Goal: Task Accomplishment & Management: Use online tool/utility

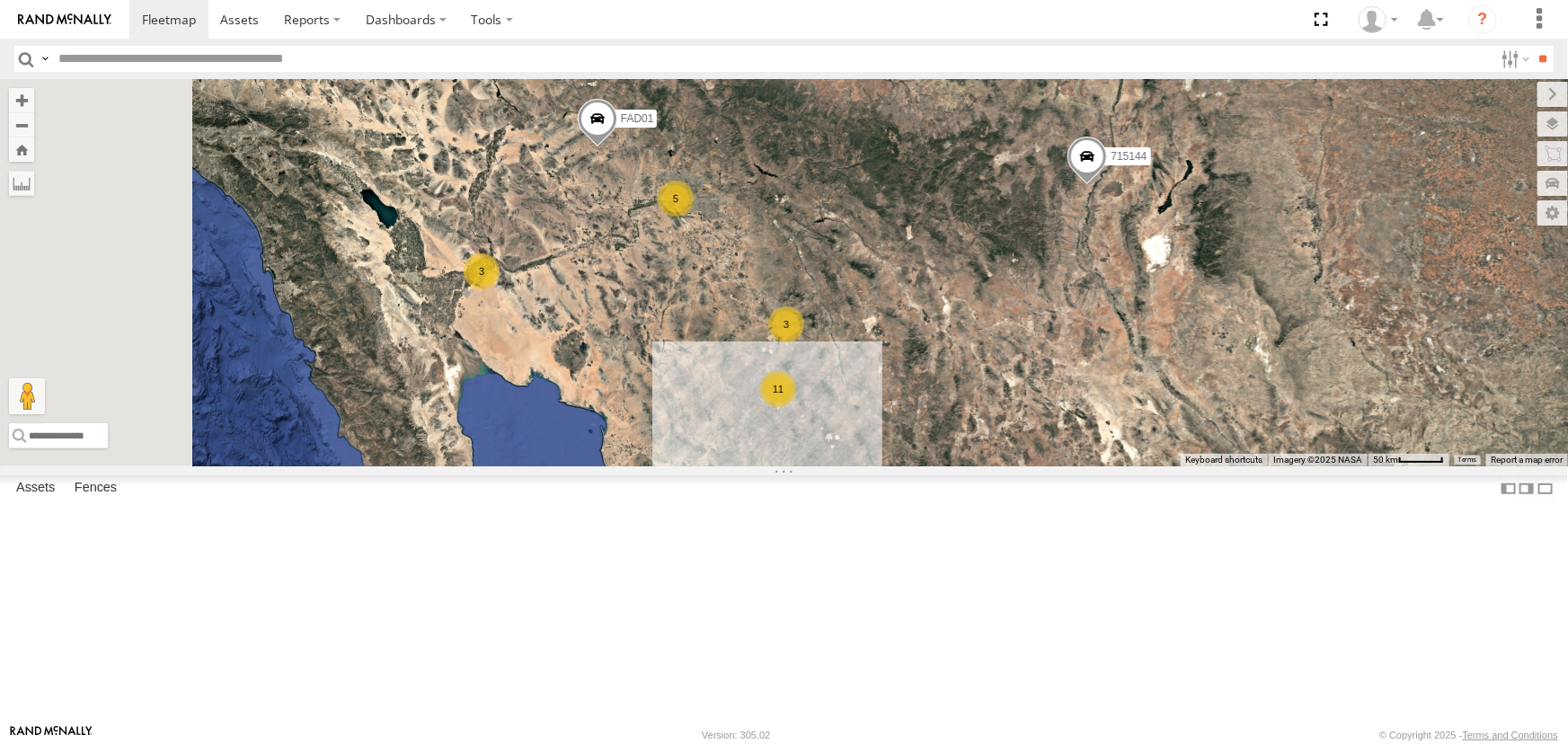
click at [0, 0] on div "715203" at bounding box center [0, 0] width 0 height 0
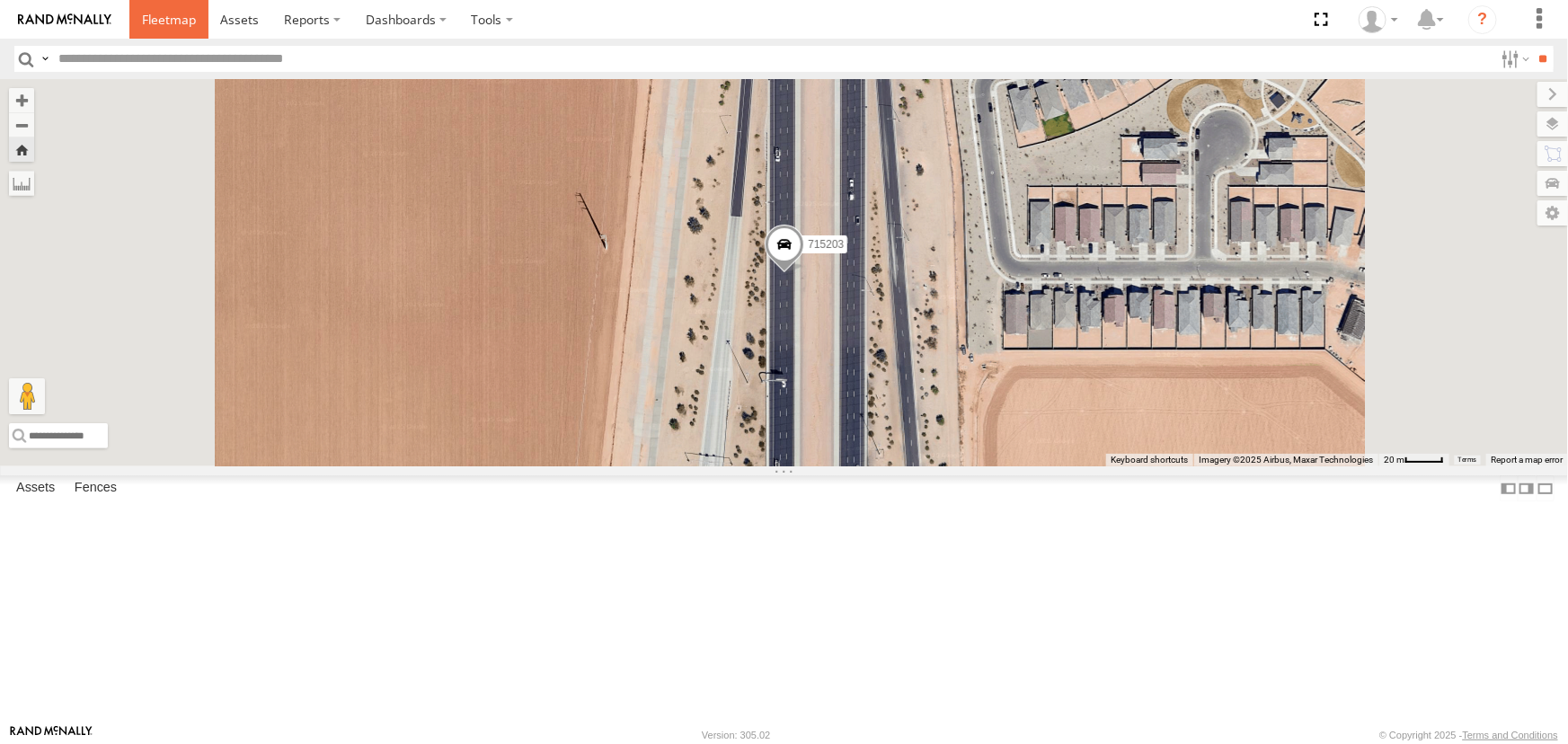
click at [170, 19] on span at bounding box center [169, 19] width 54 height 17
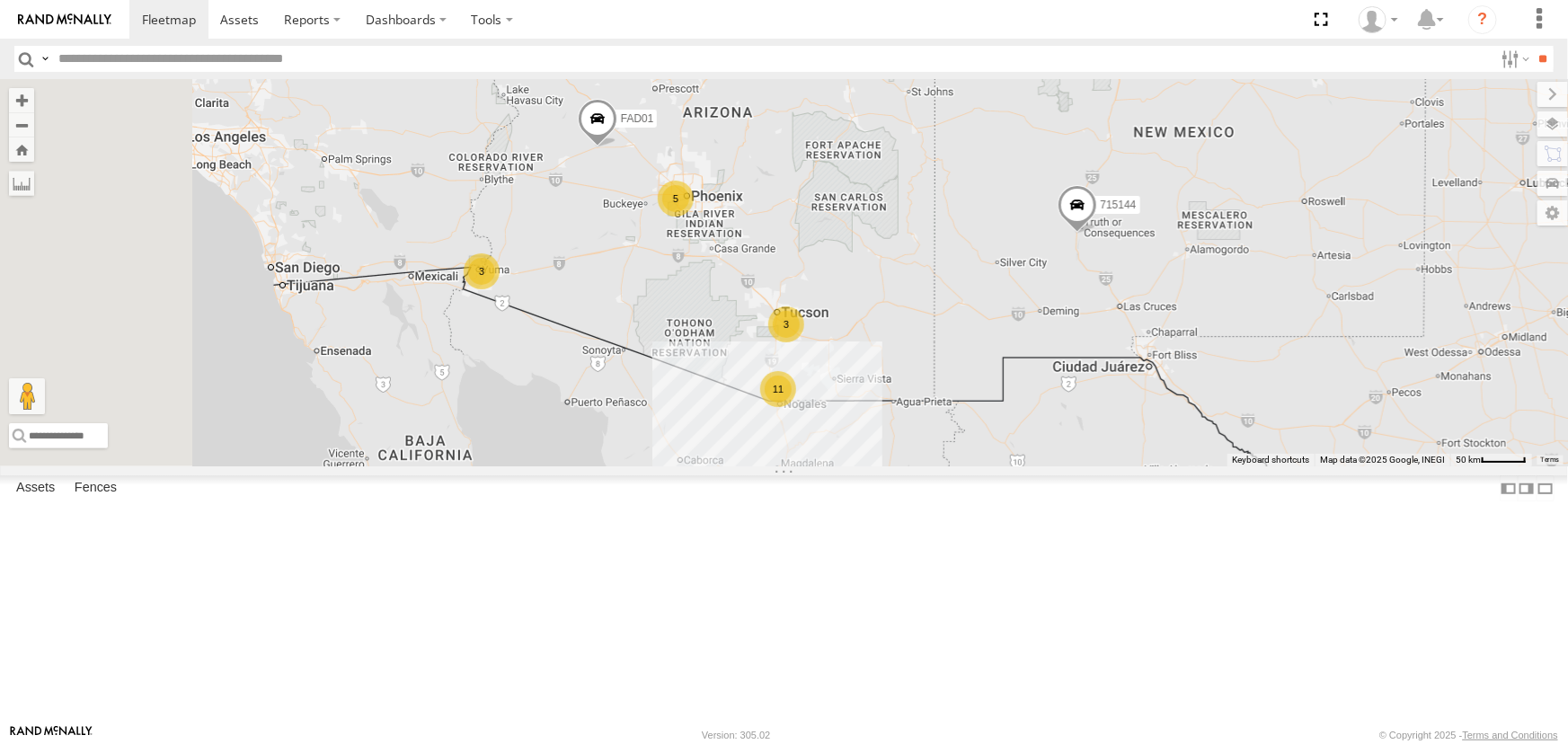
click at [0, 0] on div "Hino Box Truck" at bounding box center [0, 0] width 0 height 0
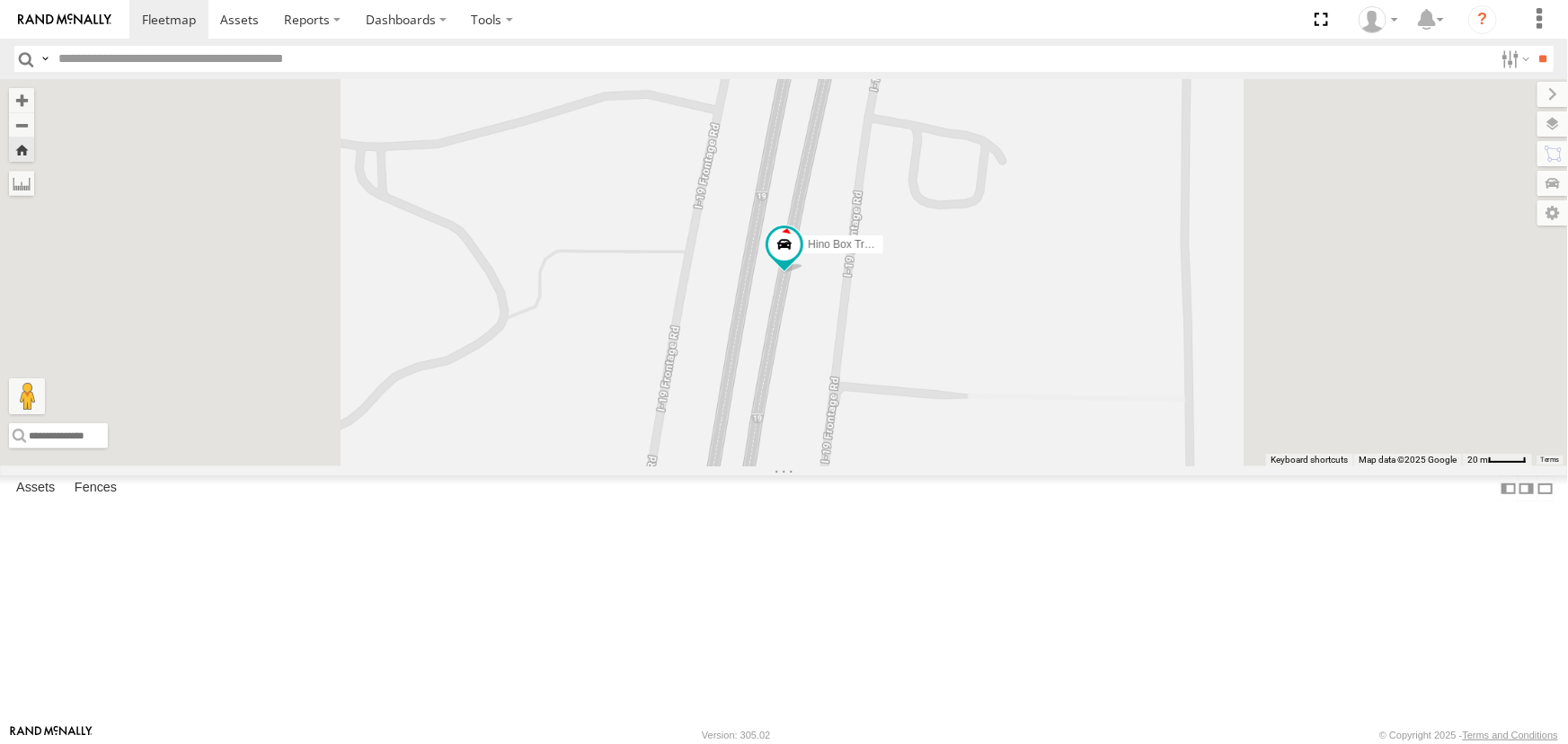
click at [0, 0] on div "P9" at bounding box center [0, 0] width 0 height 0
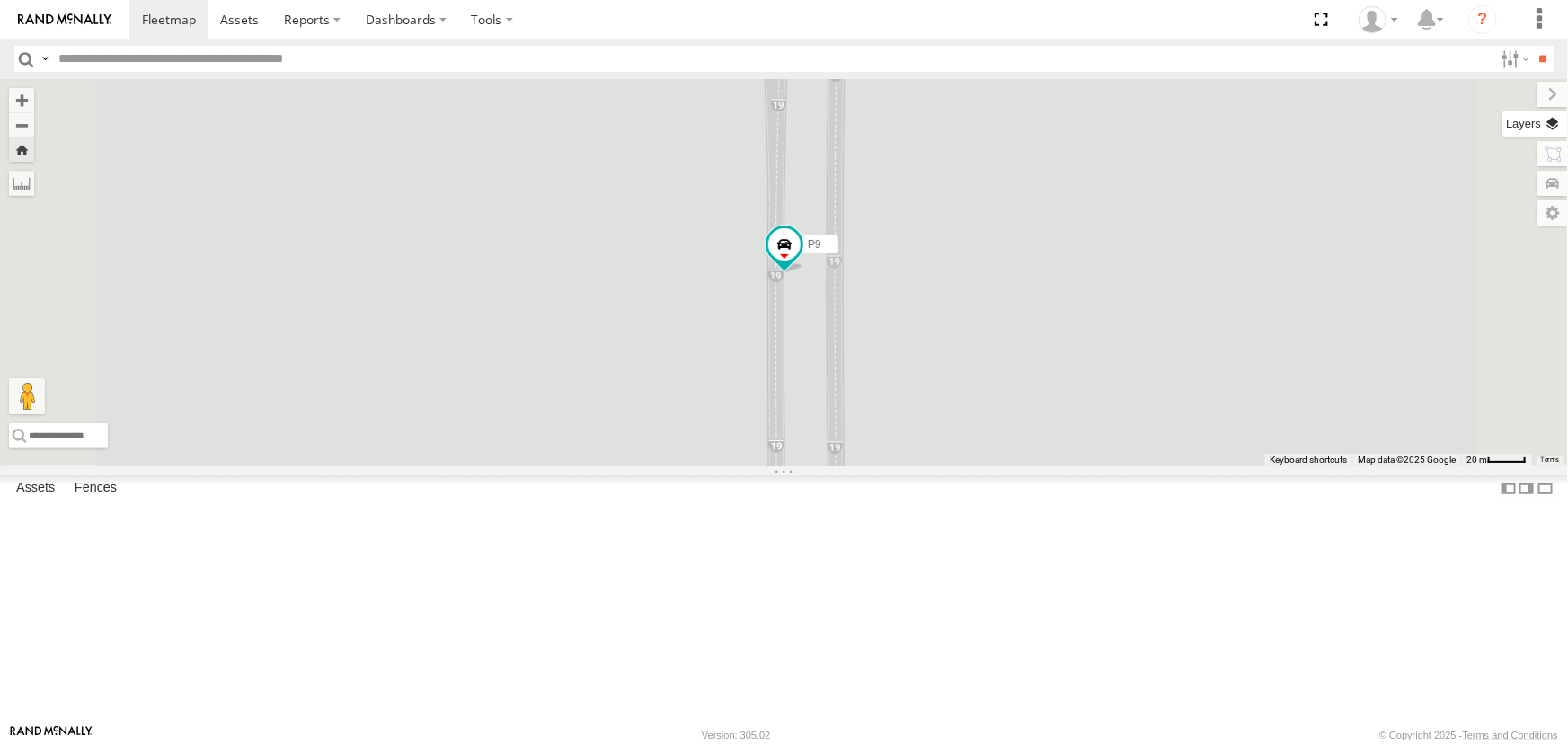
click at [1553, 121] on label at bounding box center [1535, 124] width 66 height 25
click at [0, 0] on span "Basemaps" at bounding box center [0, 0] width 0 height 0
click at [0, 0] on span "Satellite" at bounding box center [0, 0] width 0 height 0
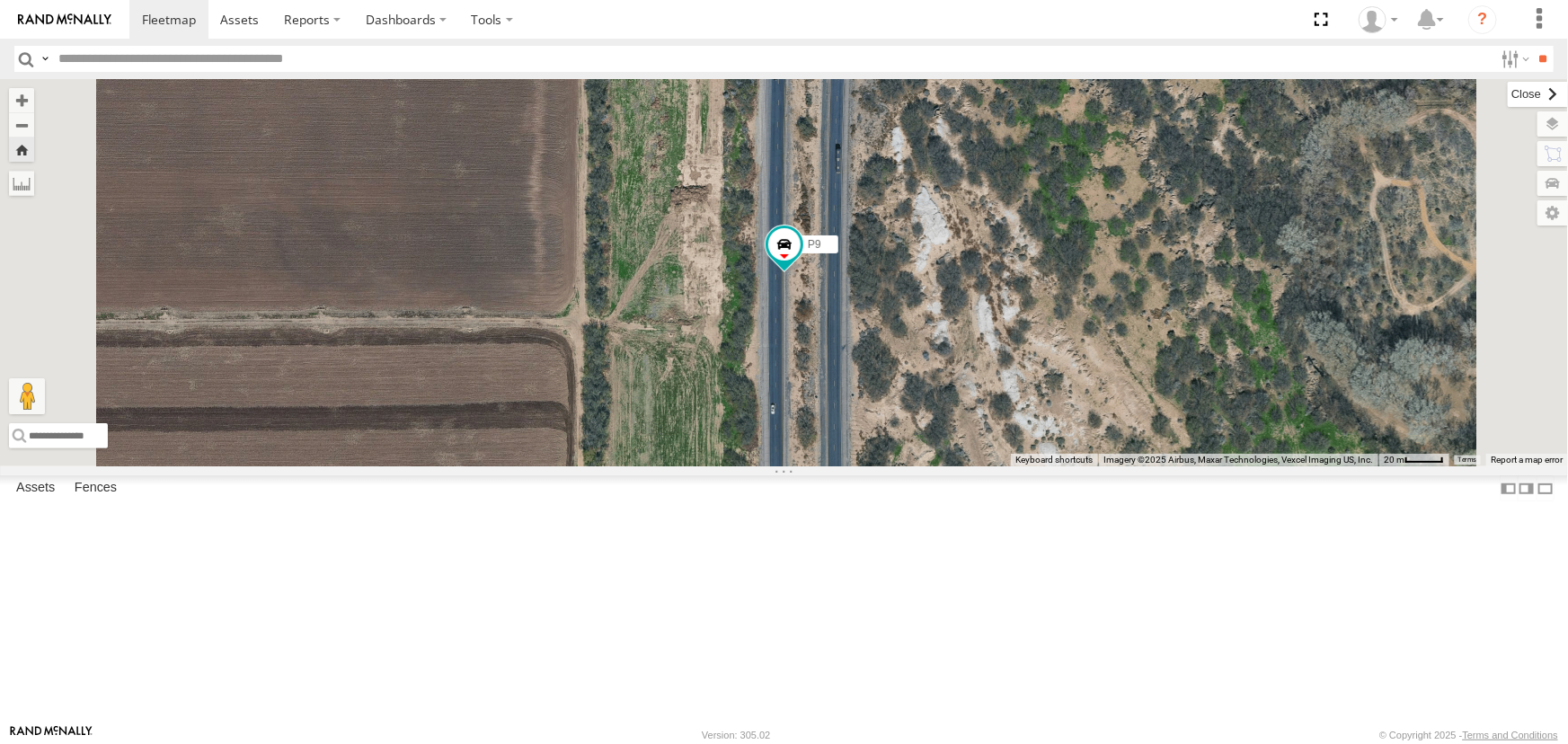
click at [1508, 93] on label at bounding box center [1538, 94] width 60 height 25
click at [0, 0] on div "Hino Box Truck" at bounding box center [0, 0] width 0 height 0
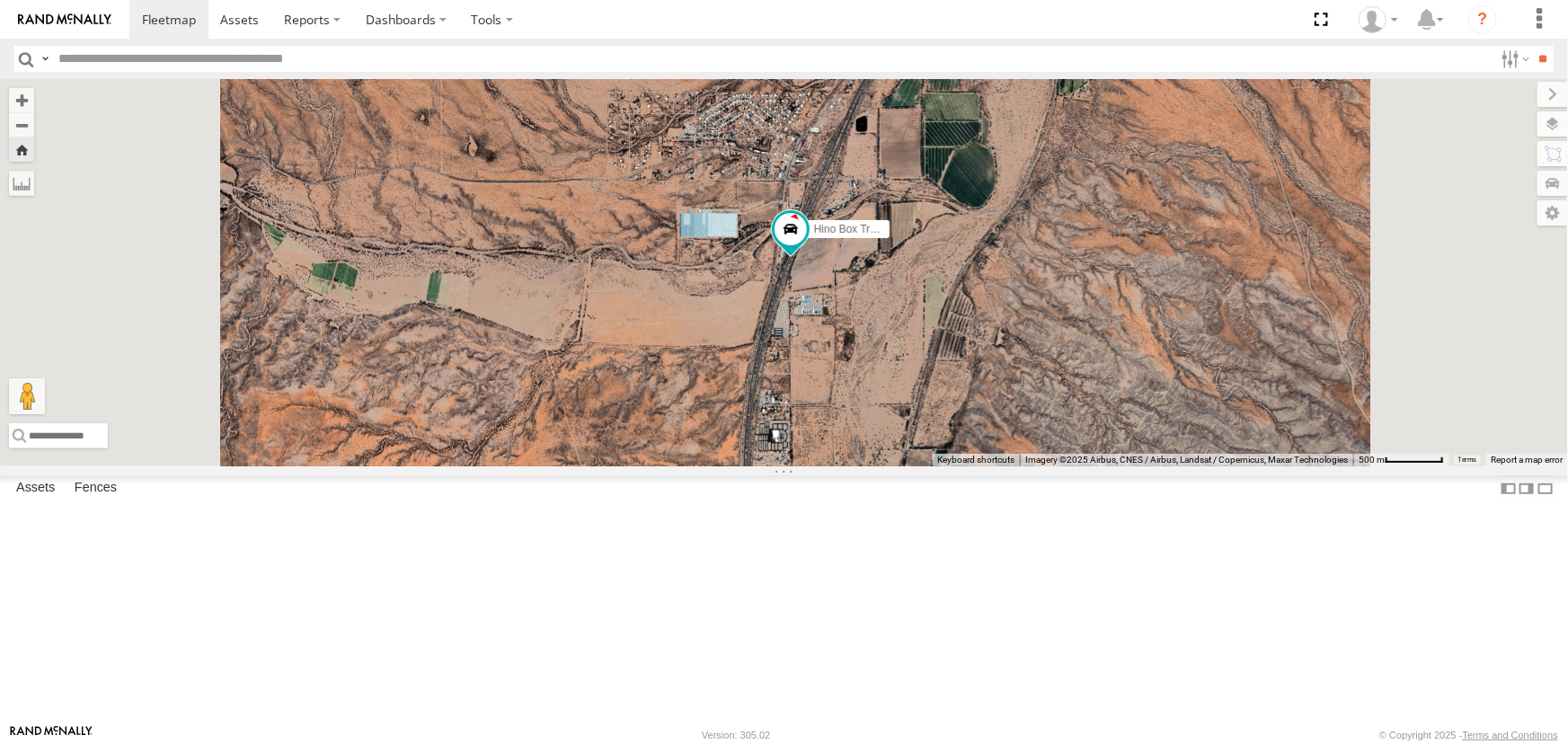
click at [0, 0] on link at bounding box center [0, 0] width 0 height 0
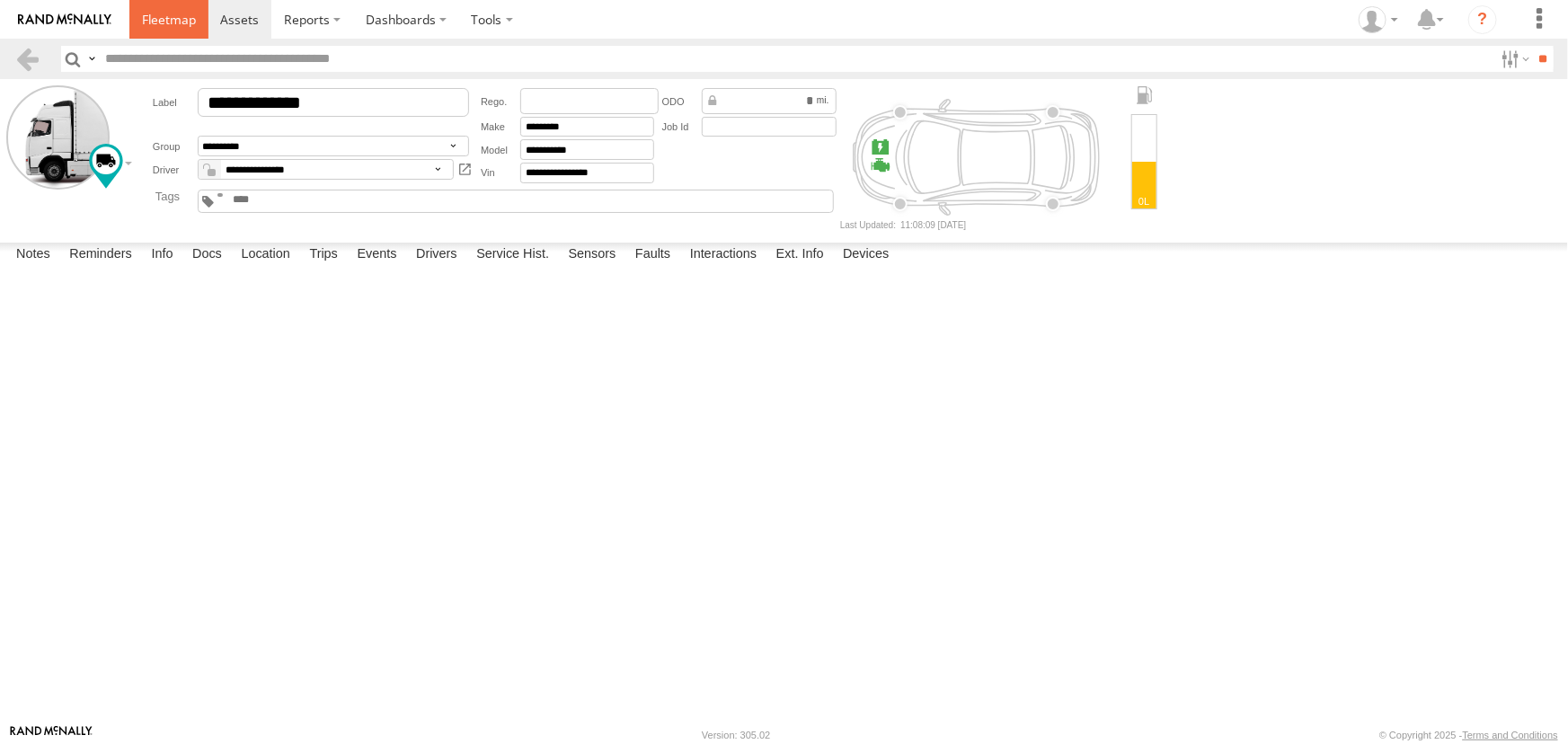
click at [173, 15] on span at bounding box center [169, 19] width 54 height 17
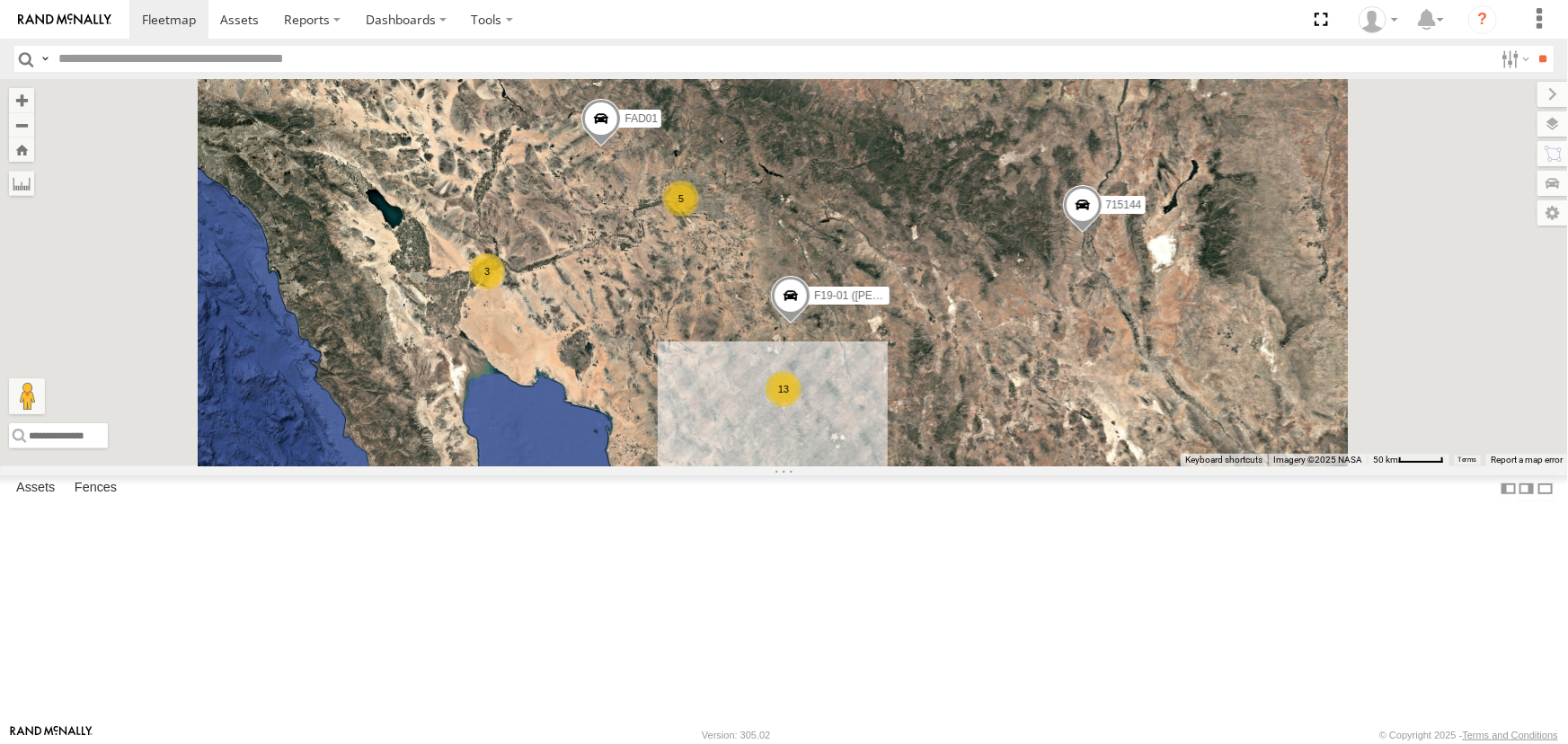
click at [0, 0] on div "Hino Box Truck" at bounding box center [0, 0] width 0 height 0
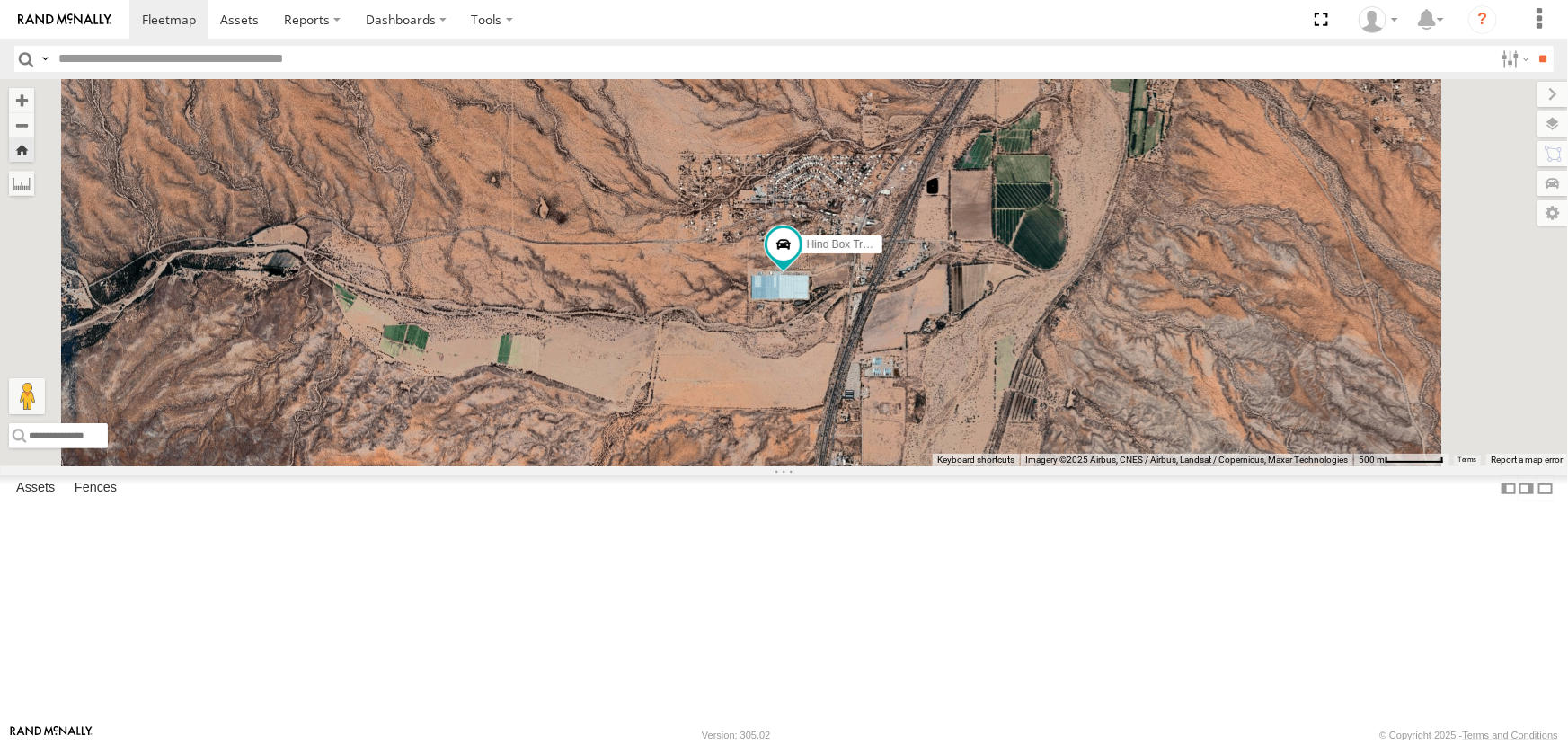
click at [0, 0] on div "P13 ([PERSON_NAME])" at bounding box center [0, 0] width 0 height 0
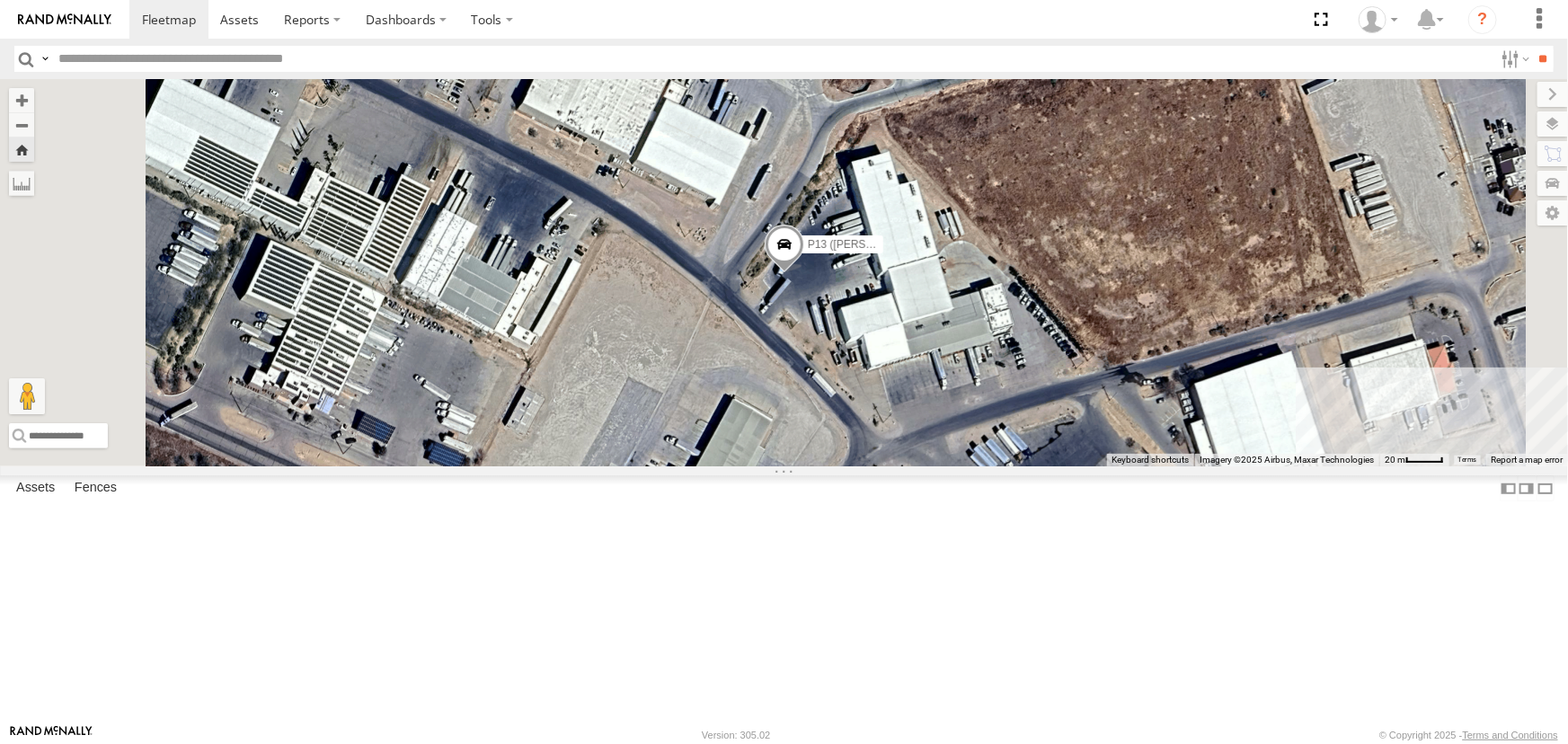
click at [0, 0] on div "Hino Box Truck" at bounding box center [0, 0] width 0 height 0
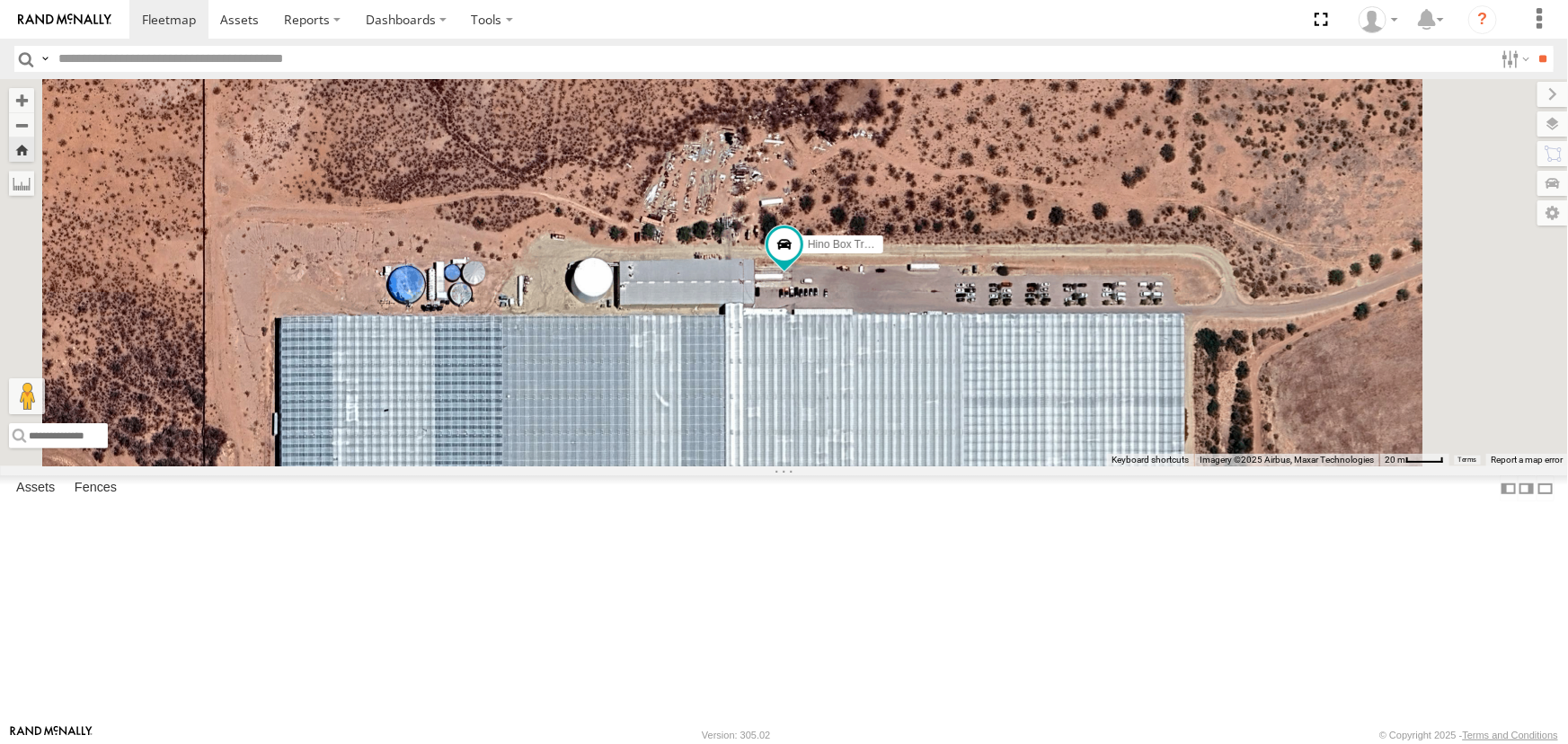
click at [0, 0] on div "All Assets" at bounding box center [0, 0] width 0 height 0
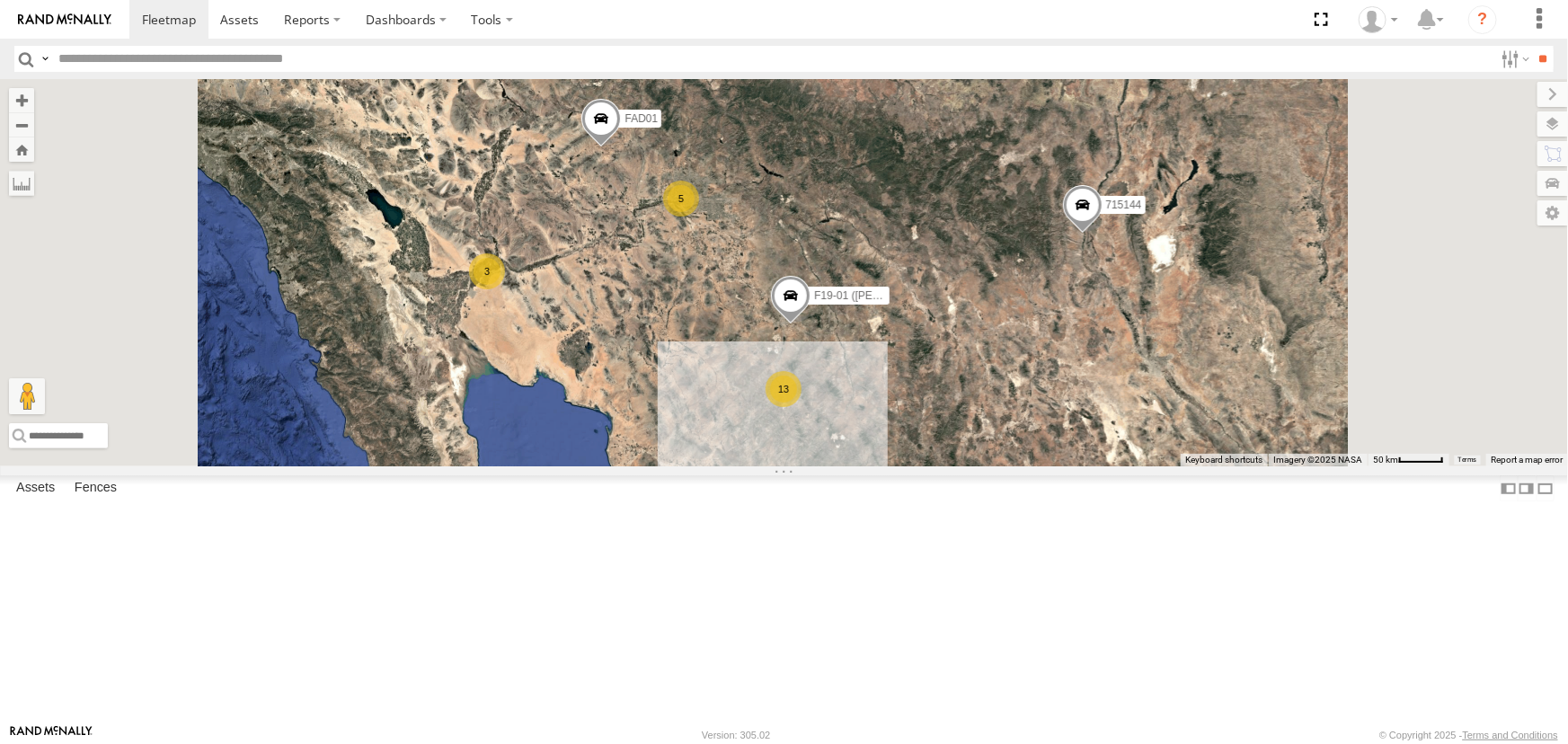
click at [0, 0] on div "Hino Box Truck" at bounding box center [0, 0] width 0 height 0
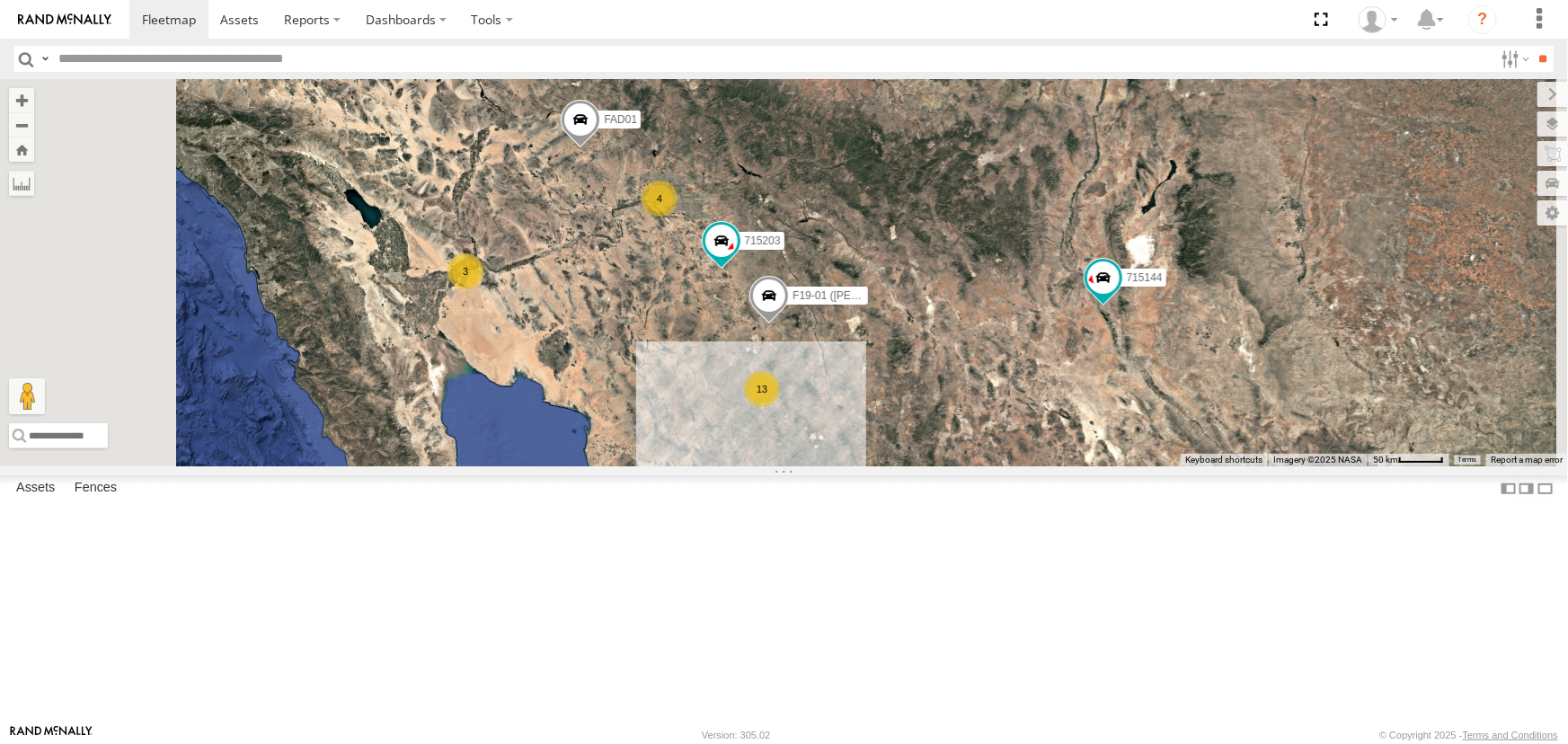
click at [0, 0] on div "All Assets" at bounding box center [0, 0] width 0 height 0
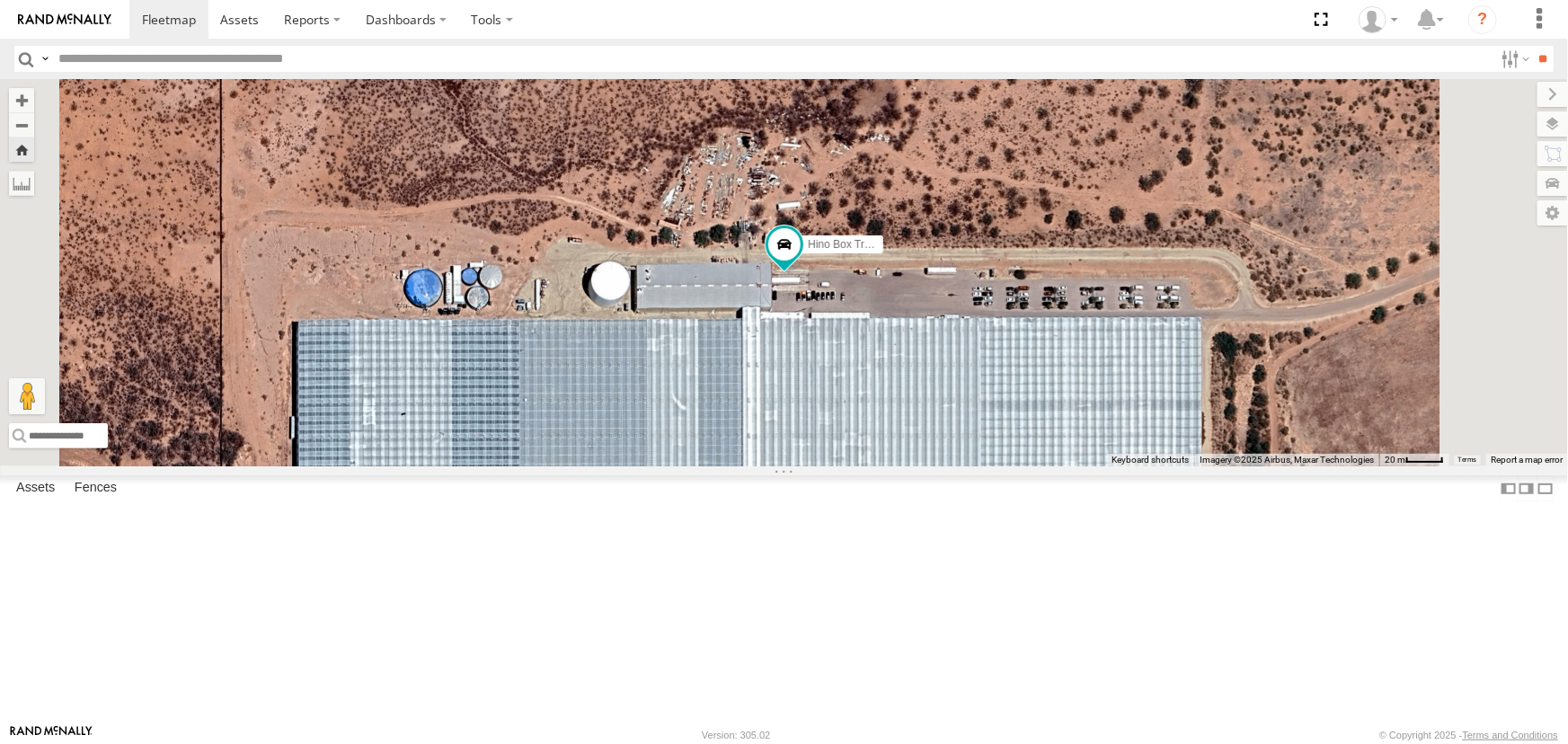
click at [0, 0] on div "FAD01" at bounding box center [0, 0] width 0 height 0
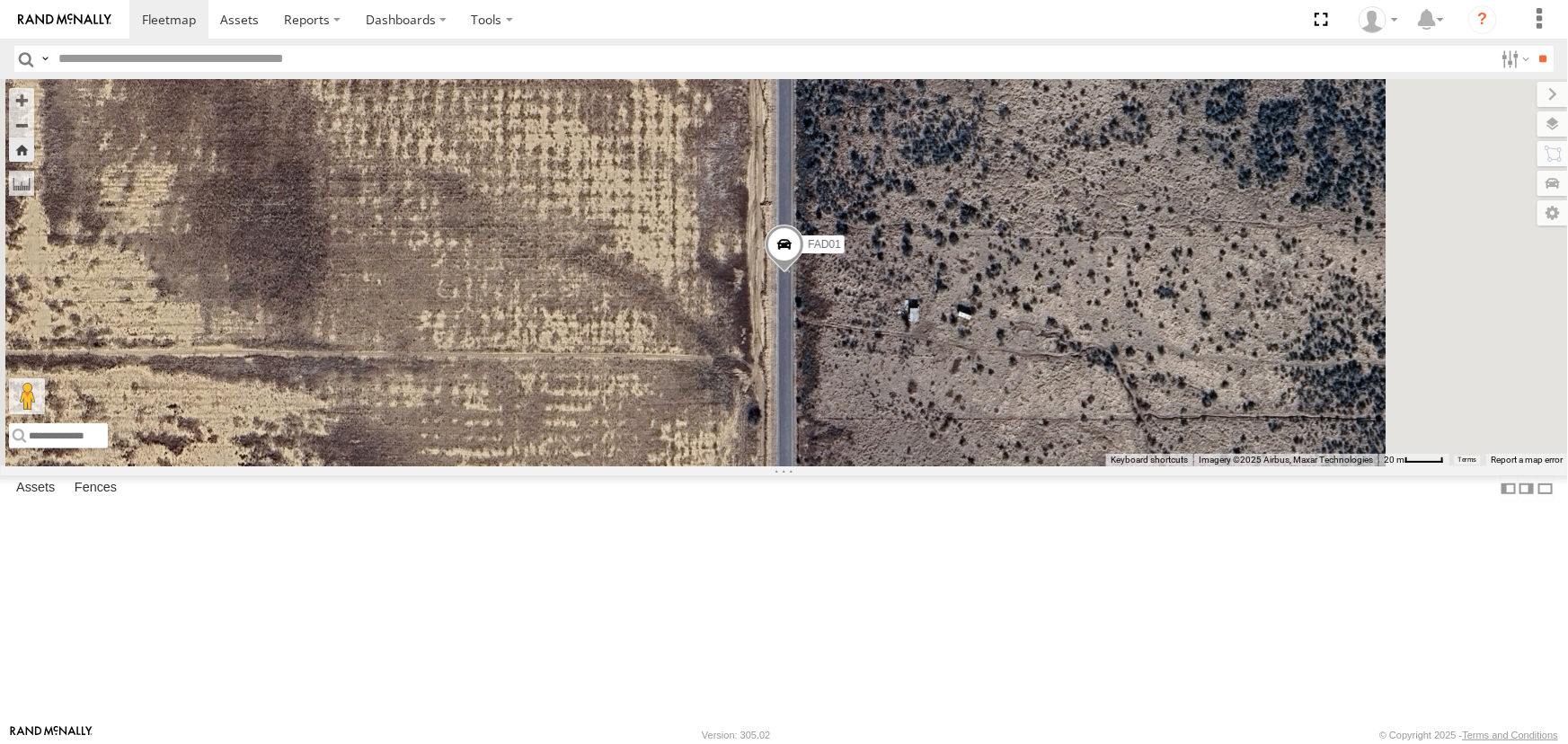
click at [0, 0] on div "715203" at bounding box center [0, 0] width 0 height 0
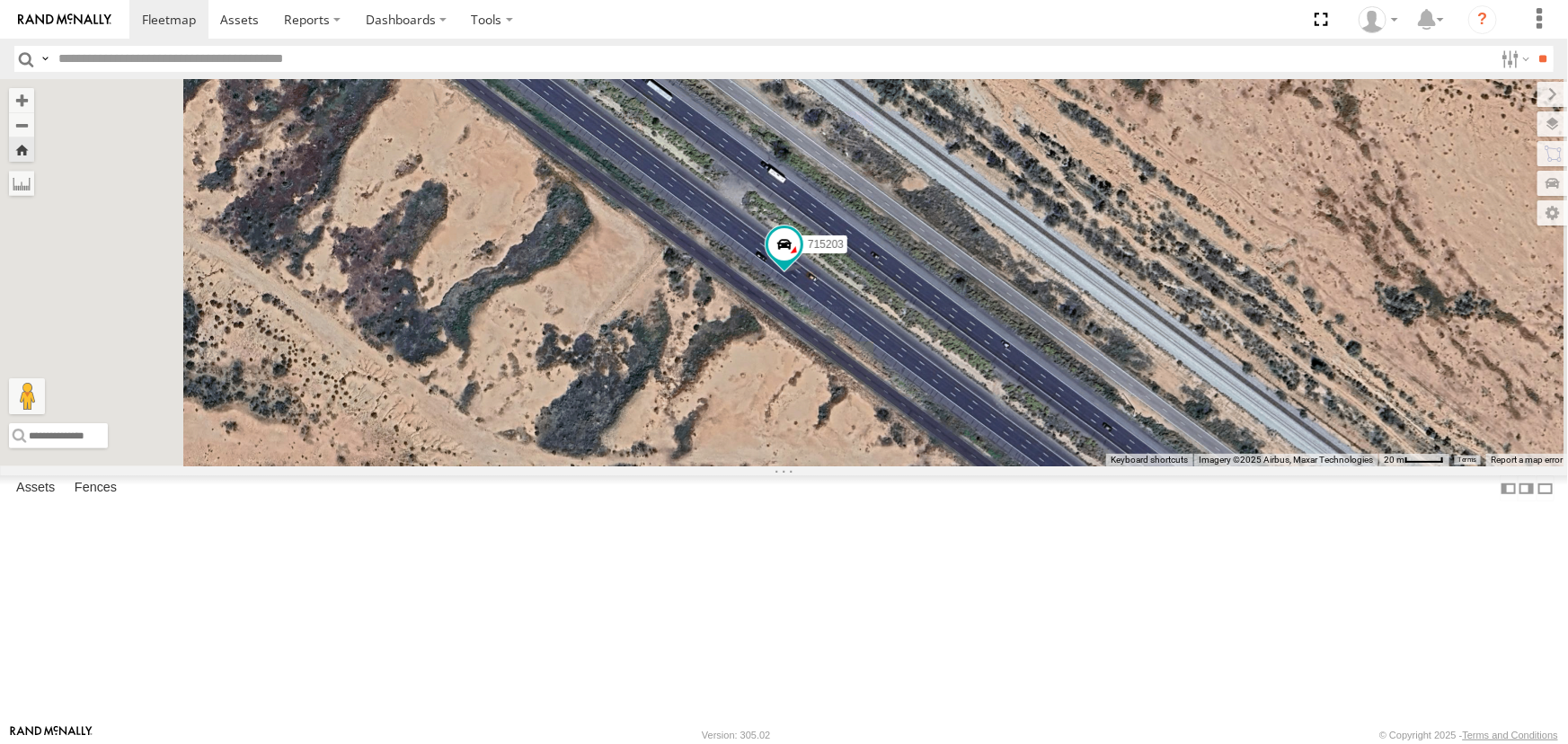
click at [0, 0] on div "Hino Box Truck" at bounding box center [0, 0] width 0 height 0
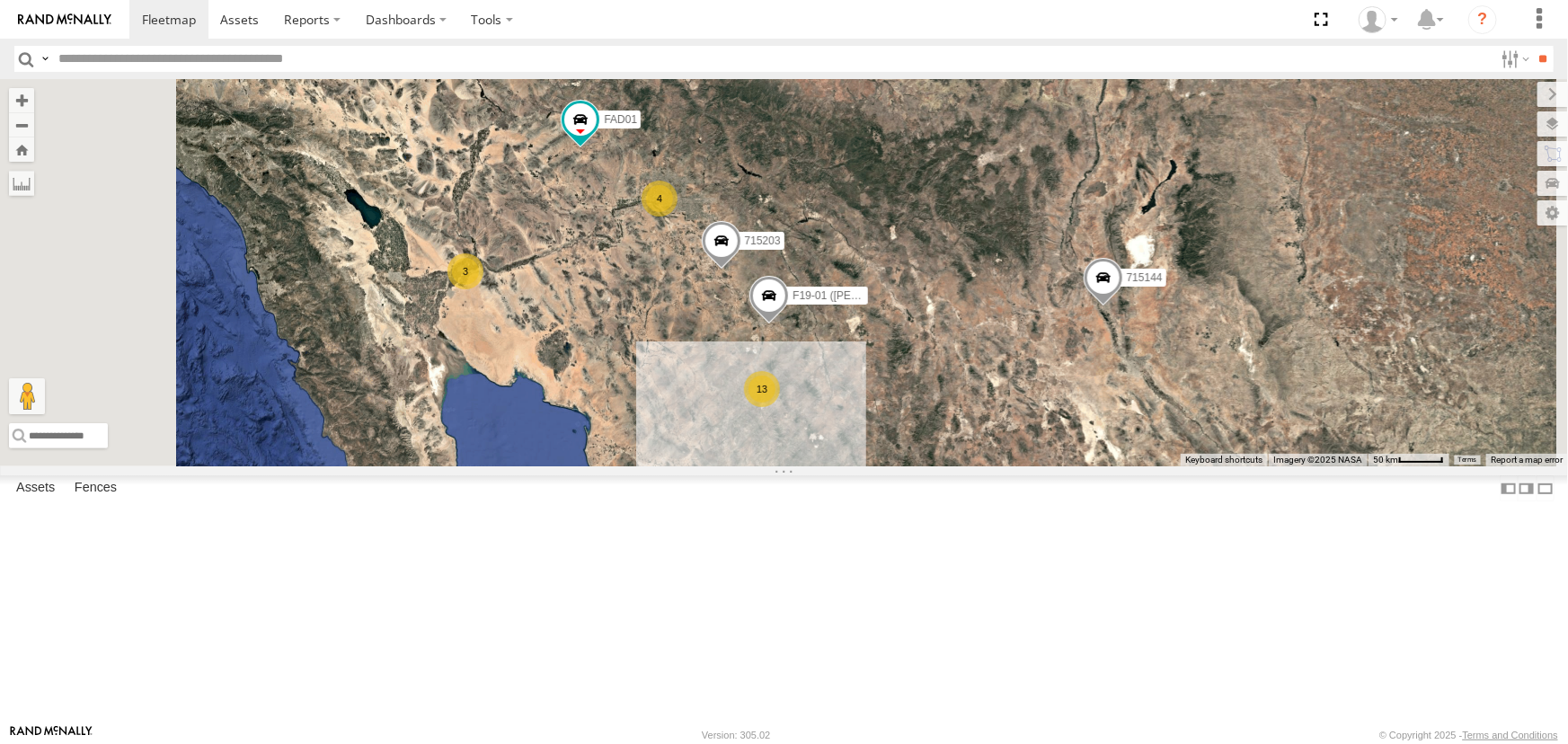
click at [0, 0] on div "Hino Box Truck" at bounding box center [0, 0] width 0 height 0
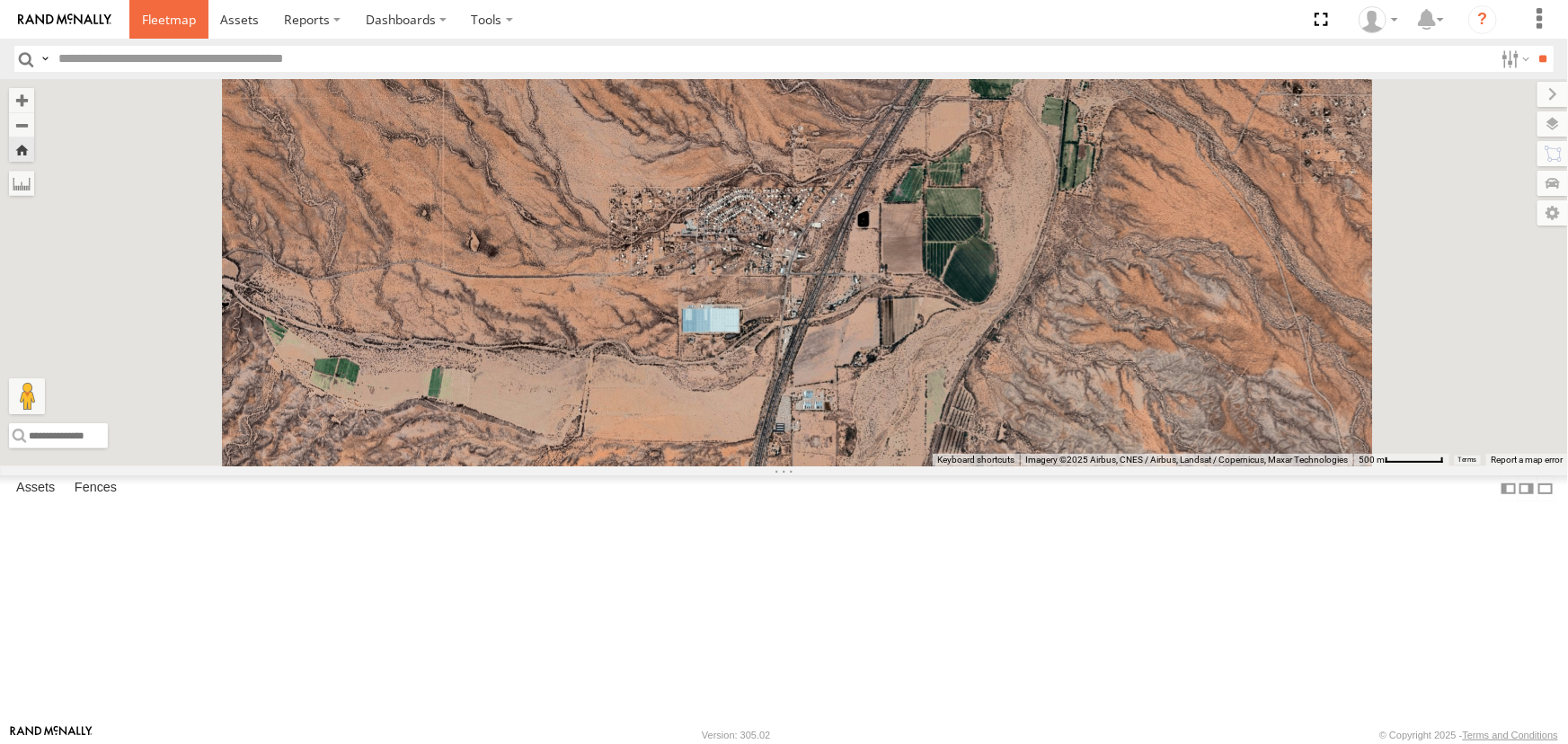
click at [168, 22] on span at bounding box center [169, 19] width 54 height 17
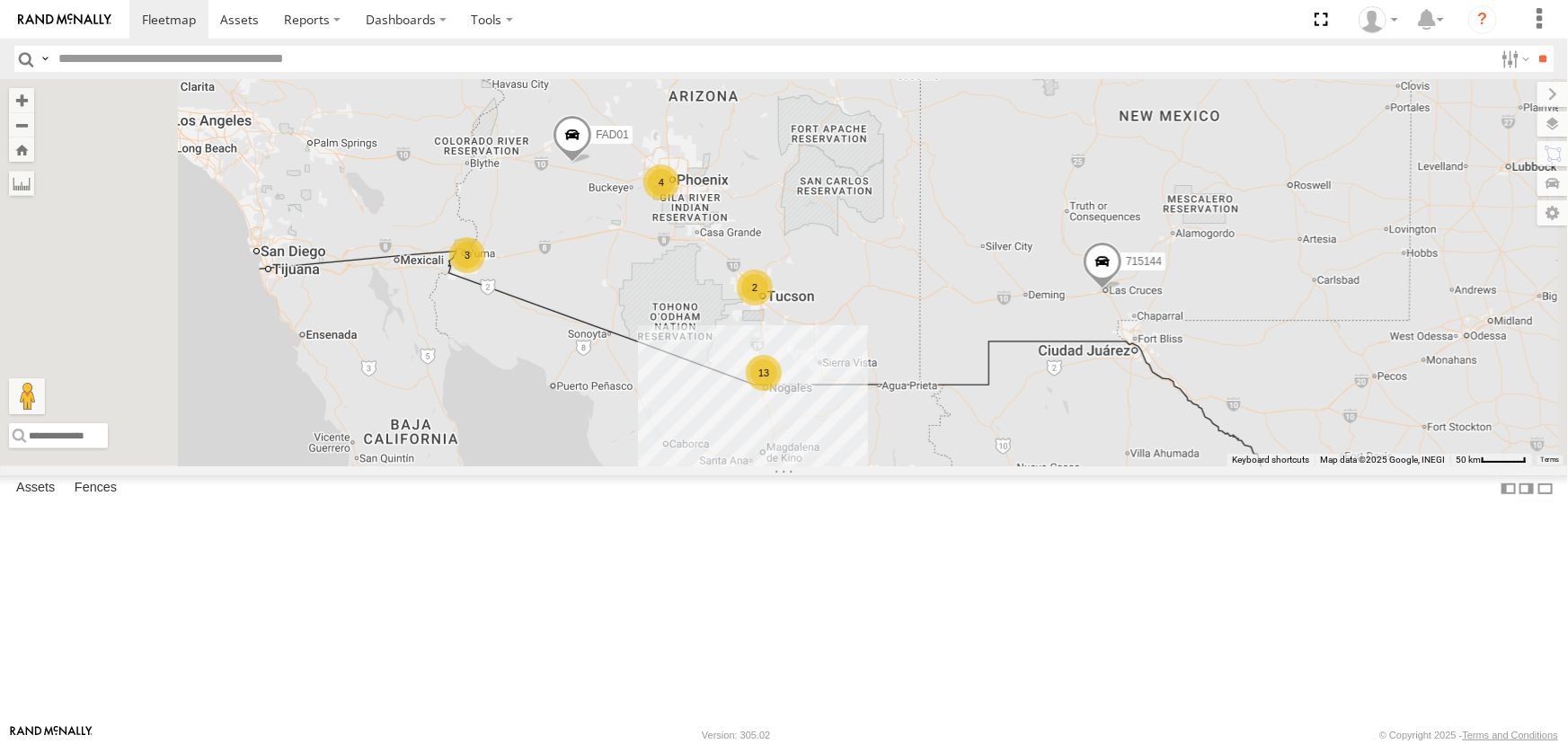
click at [0, 0] on div "All Assets" at bounding box center [0, 0] width 0 height 0
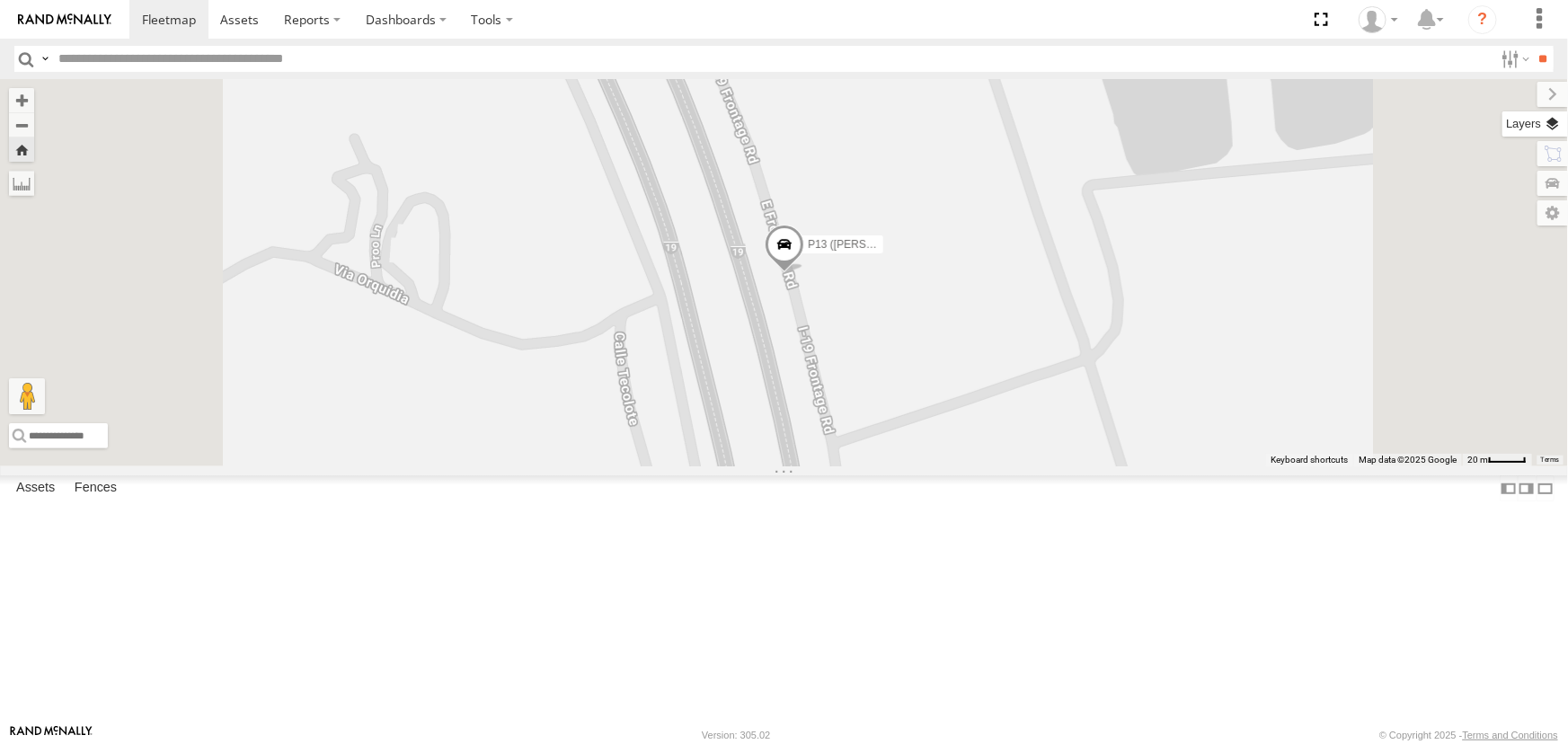
click at [1565, 129] on label at bounding box center [1535, 124] width 66 height 25
click at [0, 0] on span "Basemaps" at bounding box center [0, 0] width 0 height 0
click at [0, 0] on span "Satellite" at bounding box center [0, 0] width 0 height 0
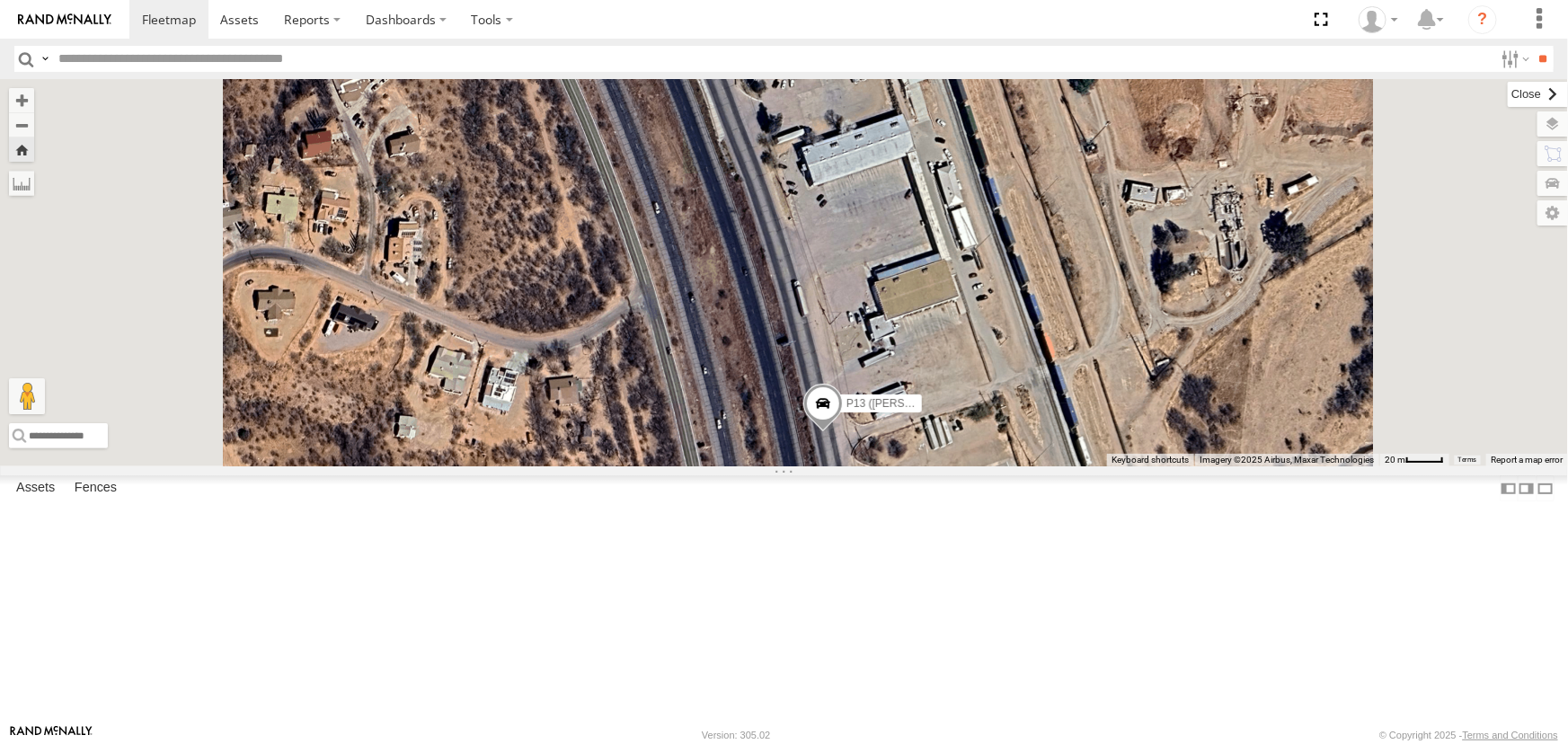
click at [1508, 92] on label at bounding box center [1538, 94] width 60 height 25
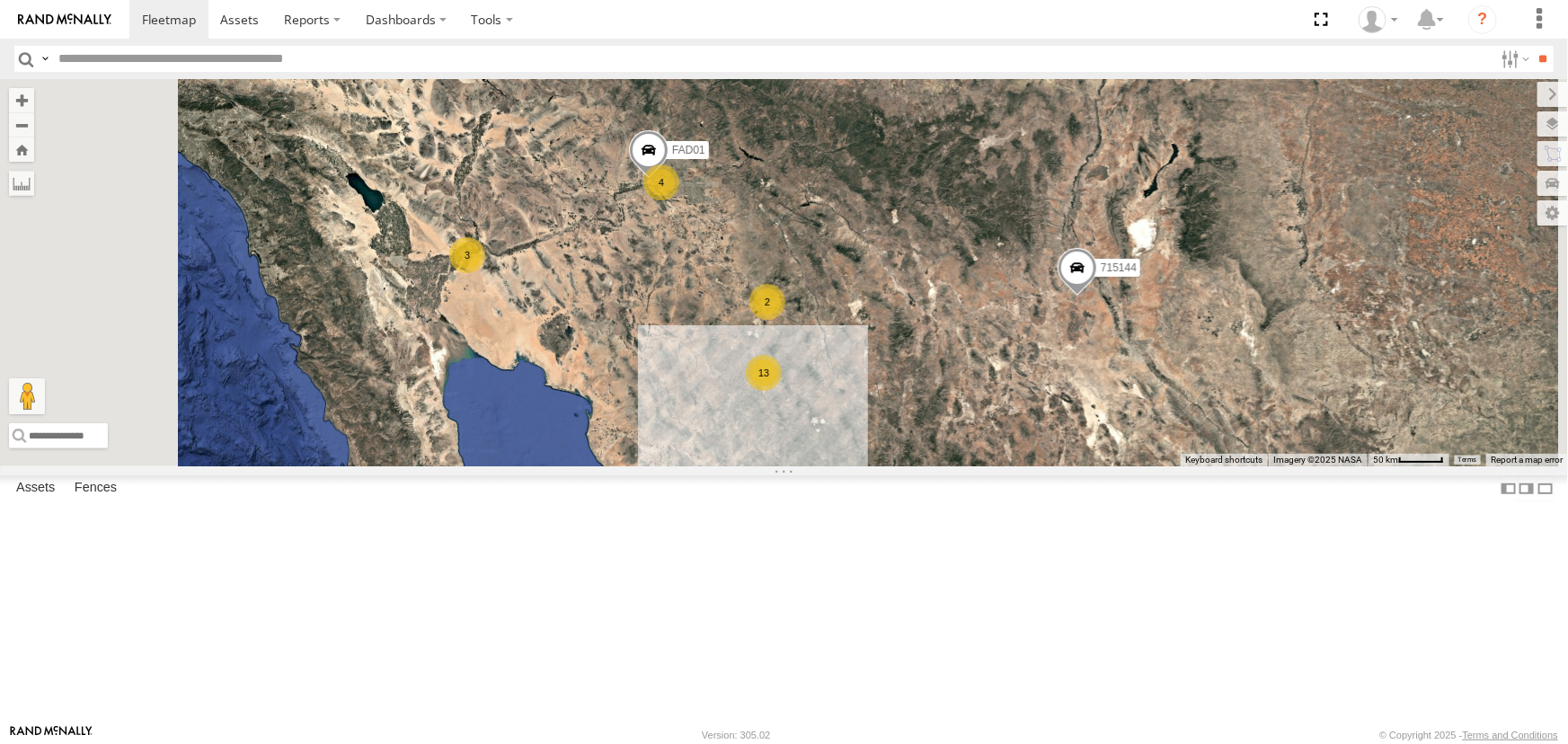
click at [0, 0] on div "P13 ([PERSON_NAME])" at bounding box center [0, 0] width 0 height 0
